Goal: Use online tool/utility: Use online tool/utility

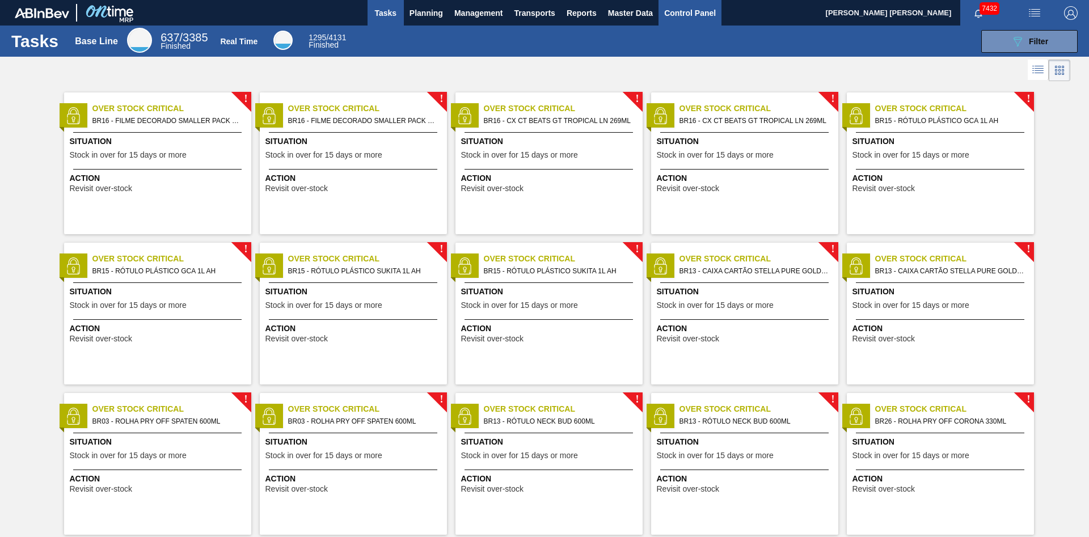
click at [688, 12] on span "Control Panel" at bounding box center [690, 13] width 52 height 14
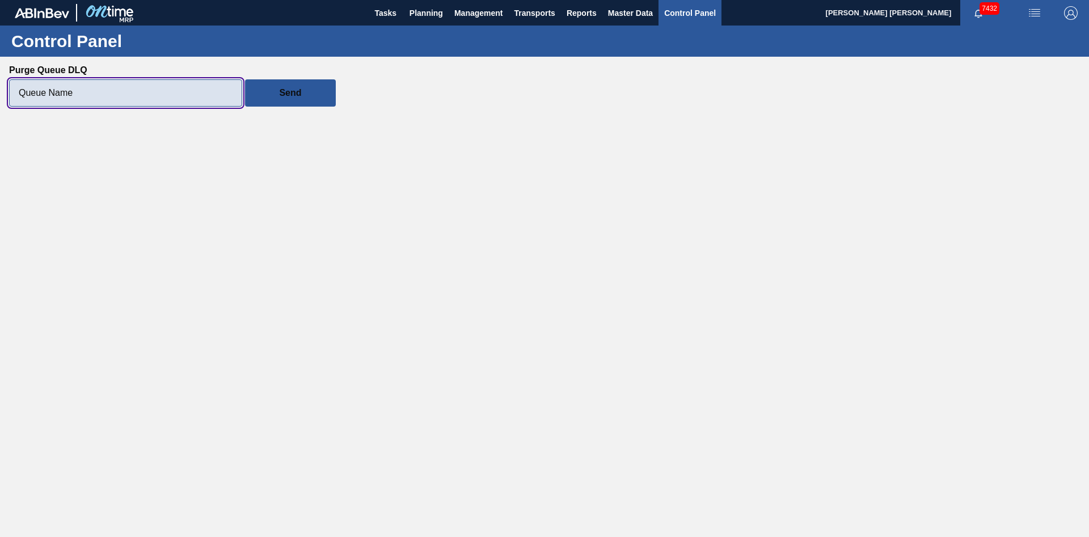
click at [185, 93] on input "Purge Queue DLQ" at bounding box center [125, 92] width 233 height 27
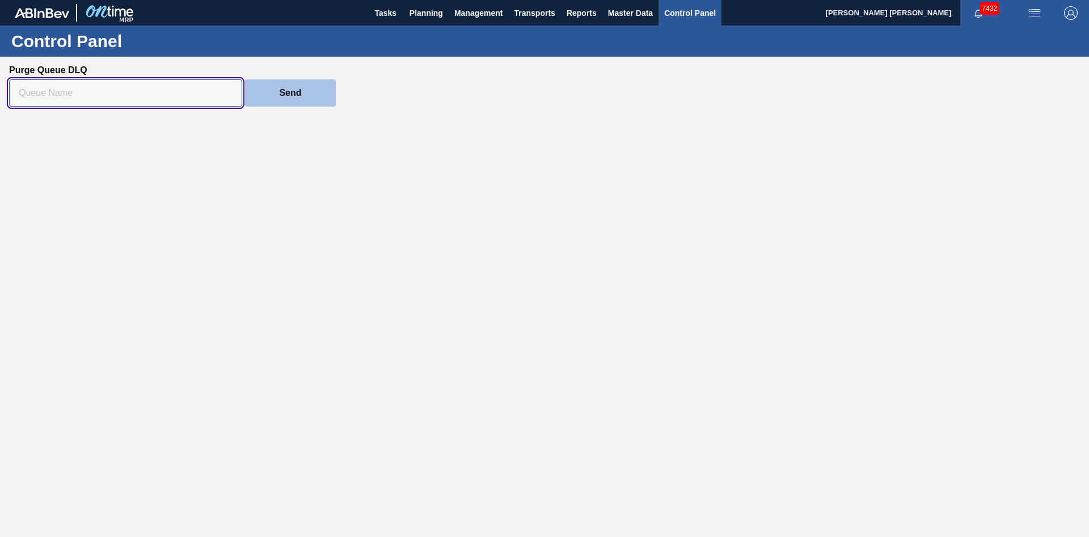
paste input "ontimemrp-acl-get-emergency-renegotiations-from-international"
type input "ontimemrp-acl-get-emergency-renegotiations-from-international"
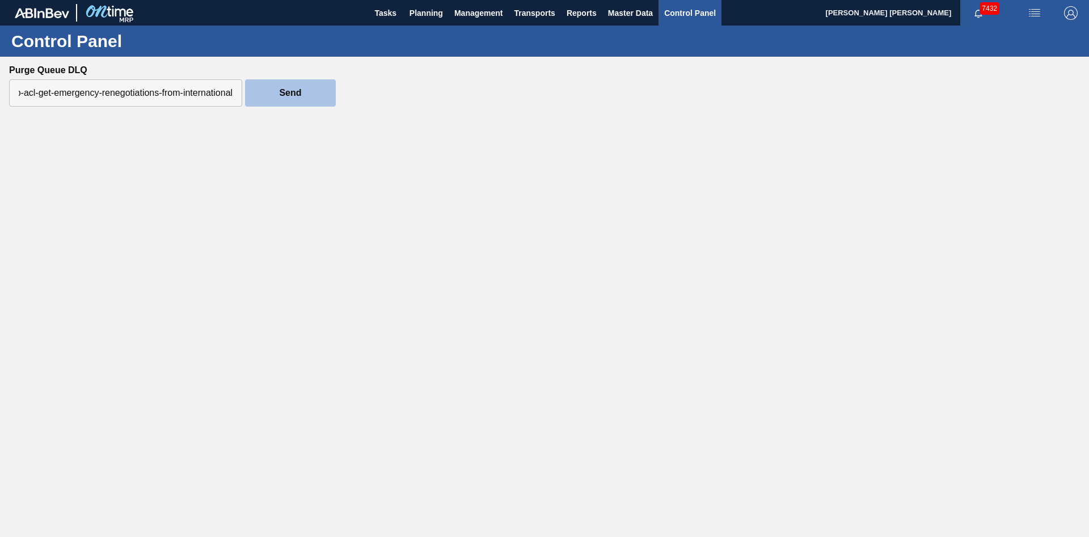
click at [277, 92] on button "Send" at bounding box center [290, 92] width 91 height 27
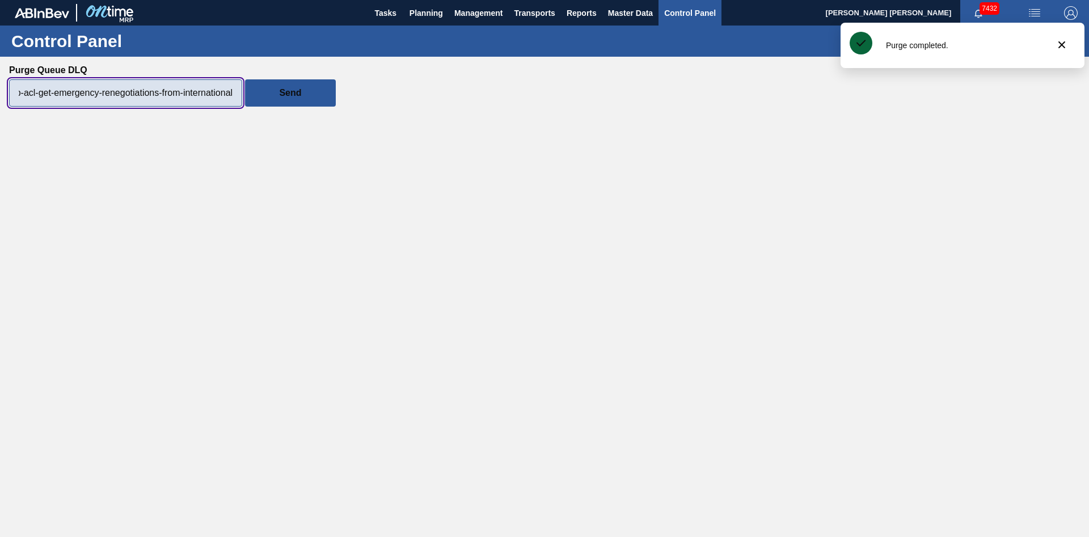
click at [186, 95] on input "ontimemrp-acl-get-emergency-renegotiations-from-international" at bounding box center [125, 92] width 233 height 27
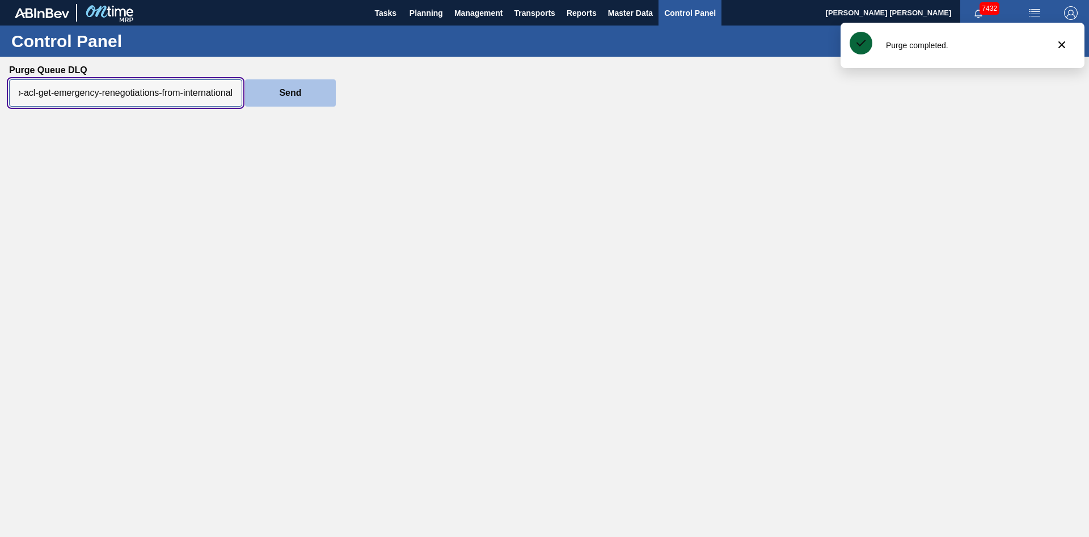
paste input "updates-of-volumes-in"
type input "ontimemrp-acl-get-updates-of-volumes-in-international"
click at [309, 100] on button "Send" at bounding box center [290, 92] width 91 height 27
